Goal: Information Seeking & Learning: Learn about a topic

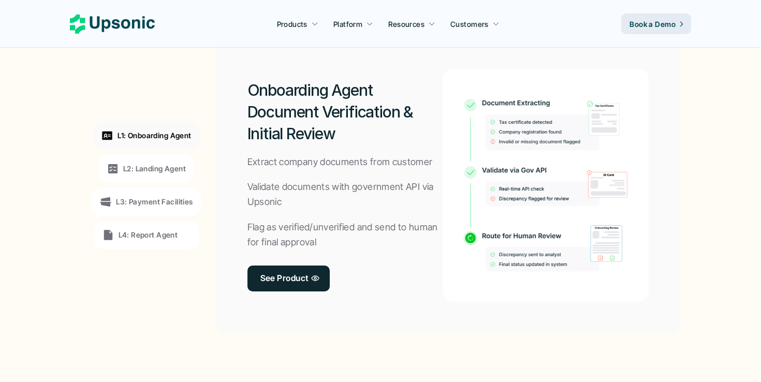
scroll to position [807, 0]
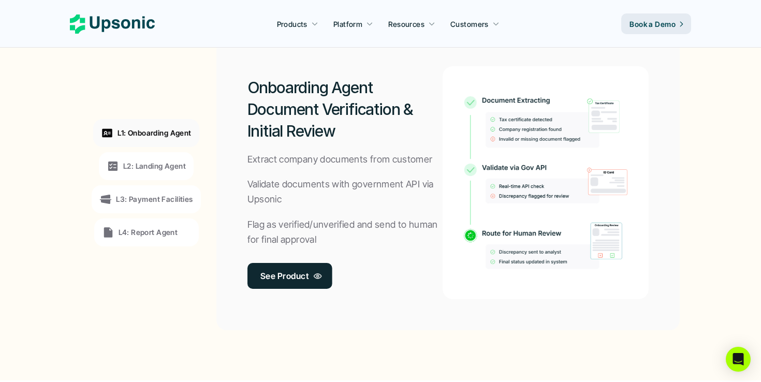
click at [289, 290] on div "Onboarding Agent Document Verification & Initial Review Extract company documen…" at bounding box center [346, 182] width 196 height 233
click at [289, 282] on p "See Product" at bounding box center [284, 275] width 48 height 15
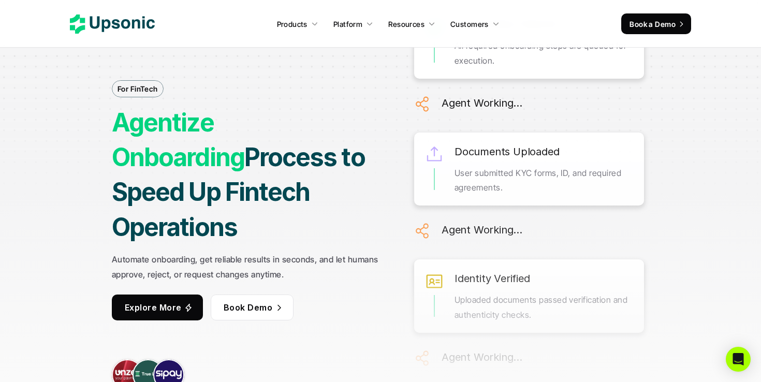
click at [140, 27] on icon at bounding box center [112, 23] width 85 height 19
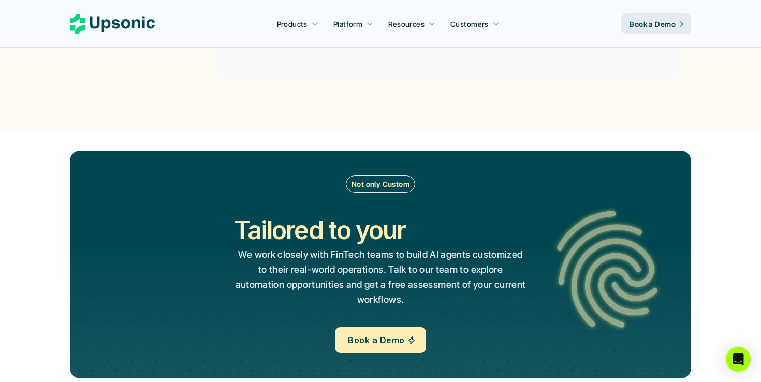
scroll to position [1368, 0]
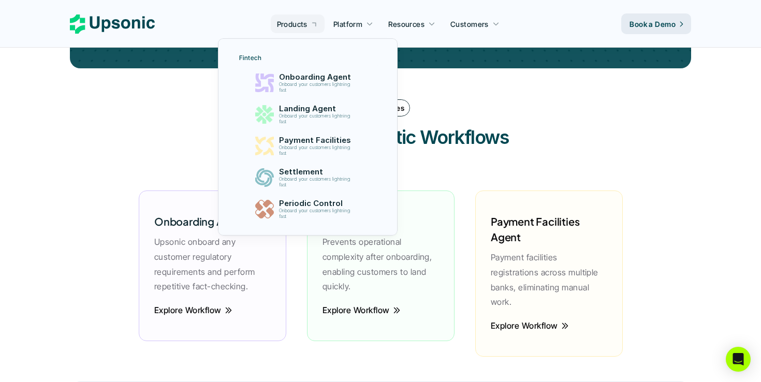
click at [342, 22] on p "Platform" at bounding box center [347, 24] width 29 height 11
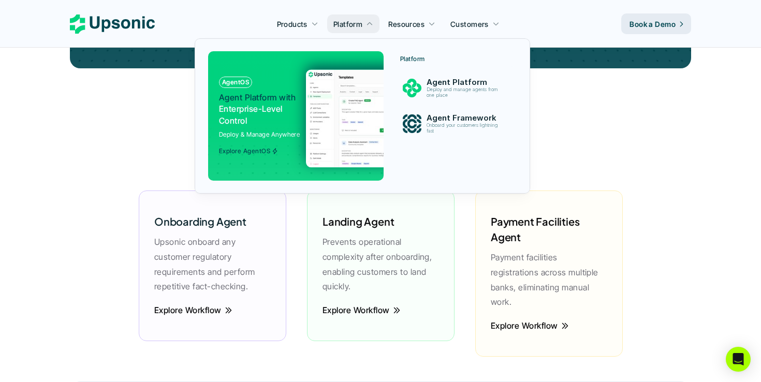
click at [342, 22] on p "Platform" at bounding box center [347, 24] width 29 height 11
click at [428, 80] on p "Agent Platform" at bounding box center [465, 82] width 80 height 10
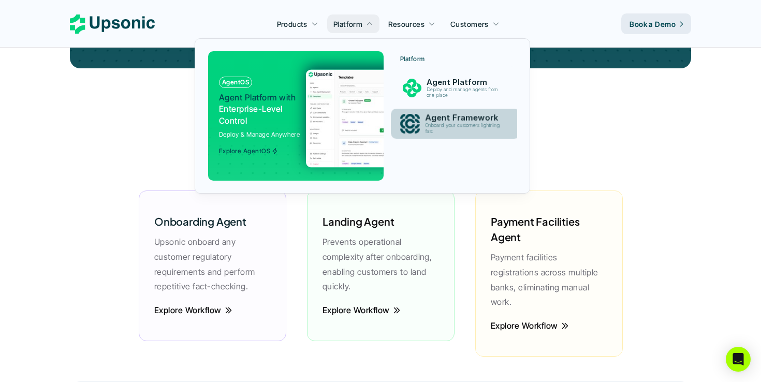
click at [439, 125] on p "Onboard your customers lightning fast" at bounding box center [464, 129] width 79 height 12
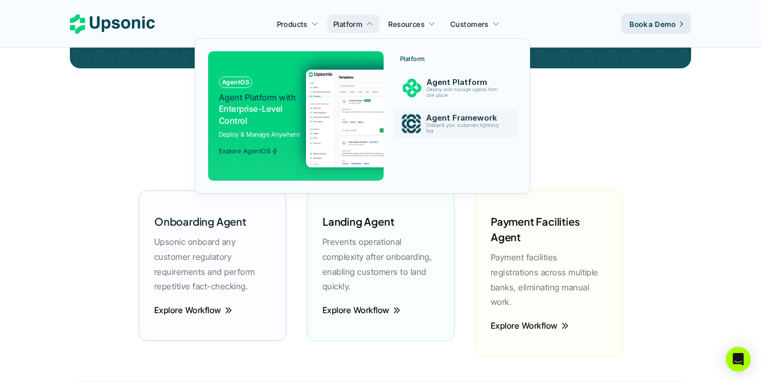
click at [313, 123] on img at bounding box center [406, 118] width 201 height 98
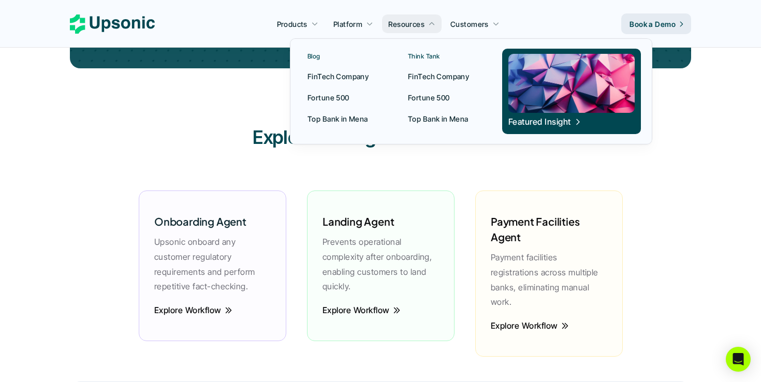
click at [327, 77] on p "FinTech Company" at bounding box center [338, 76] width 61 height 11
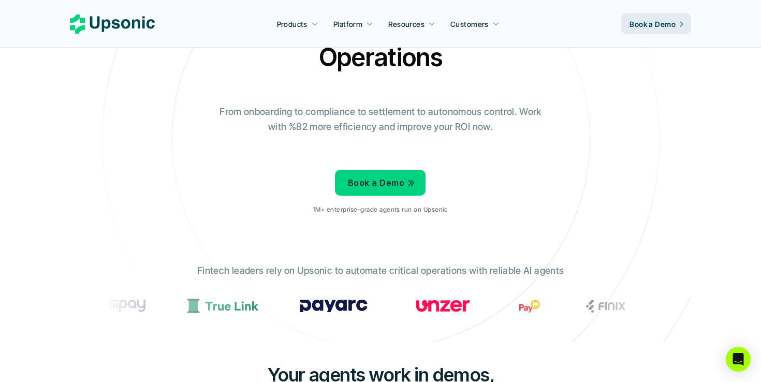
scroll to position [78, 0]
